Goal: Transaction & Acquisition: Obtain resource

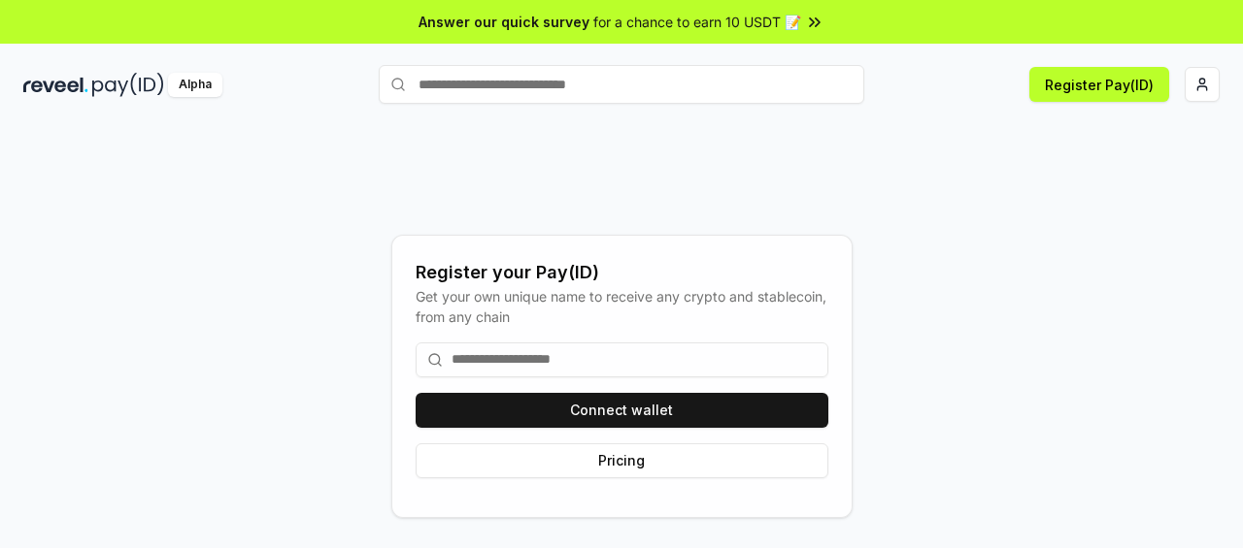
click at [1017, 266] on div "Register your Pay(ID) Get your own unique name to receive any crypto and stable…" at bounding box center [621, 376] width 1196 height 455
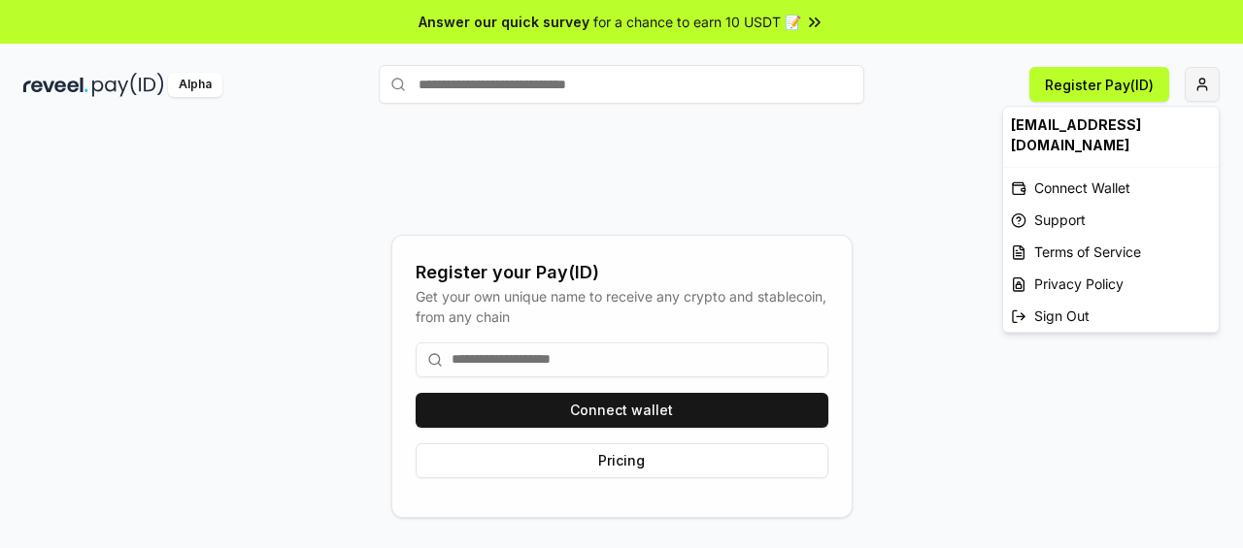
click at [1206, 83] on html "Answer our quick survey for a chance to earn 10 USDT 📝 Alpha Register Pay(ID) R…" at bounding box center [621, 274] width 1243 height 548
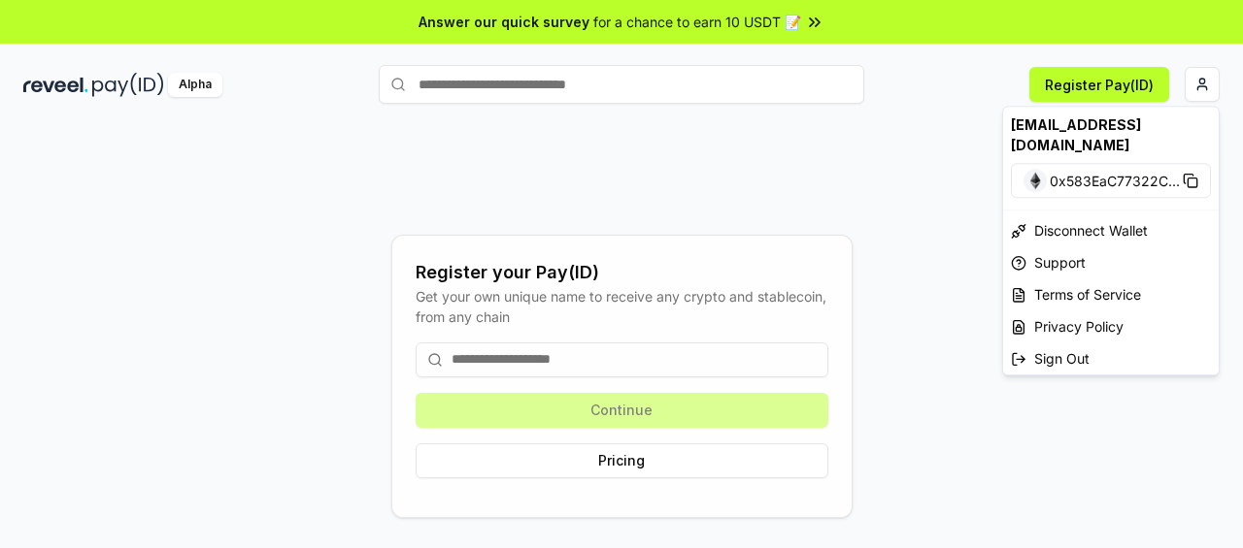
drag, startPoint x: 515, startPoint y: 349, endPoint x: 505, endPoint y: 358, distance: 13.8
click at [515, 349] on html "Answer our quick survey for a chance to earn 10 USDT 📝 Alpha Register Pay(ID) R…" at bounding box center [621, 274] width 1243 height 548
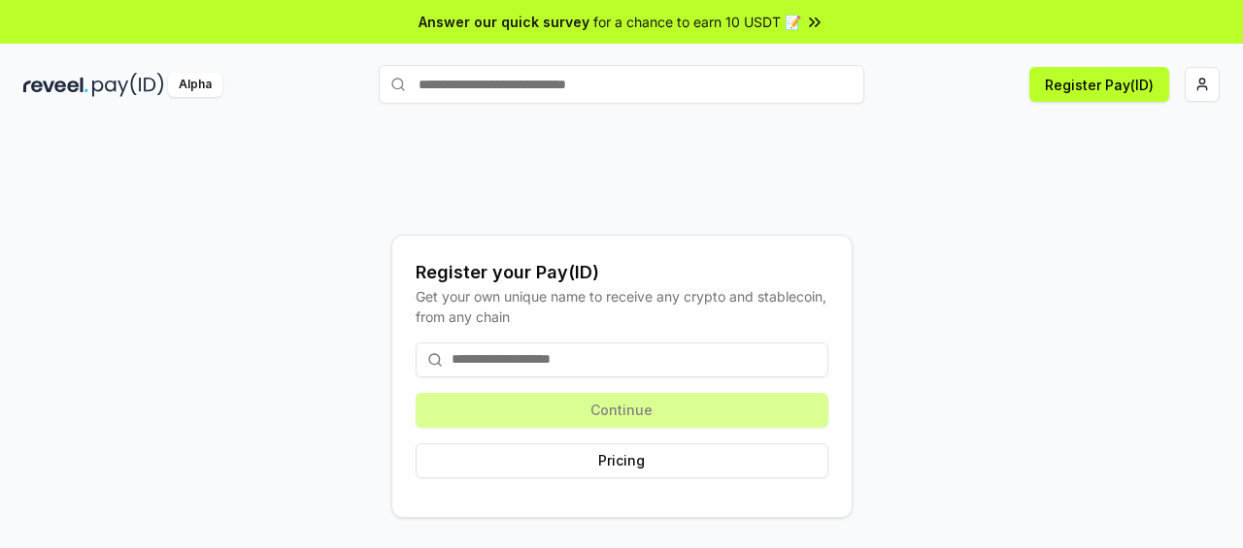
click at [502, 358] on input at bounding box center [621, 360] width 413 height 35
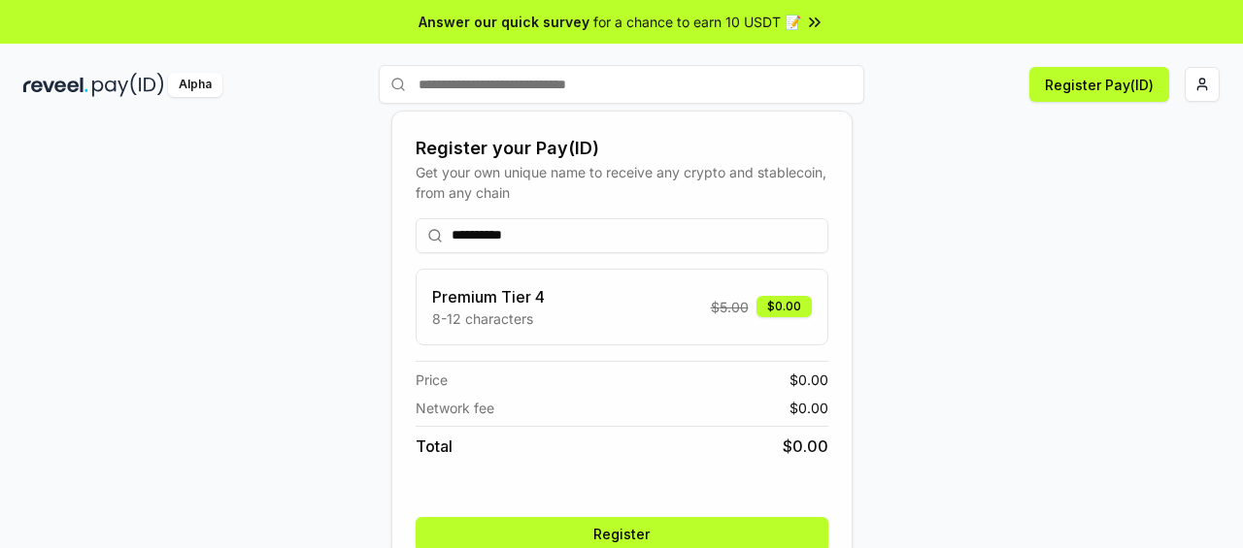
type input "**********"
click at [614, 527] on button "Register" at bounding box center [621, 534] width 413 height 35
